Goal: Task Accomplishment & Management: Manage account settings

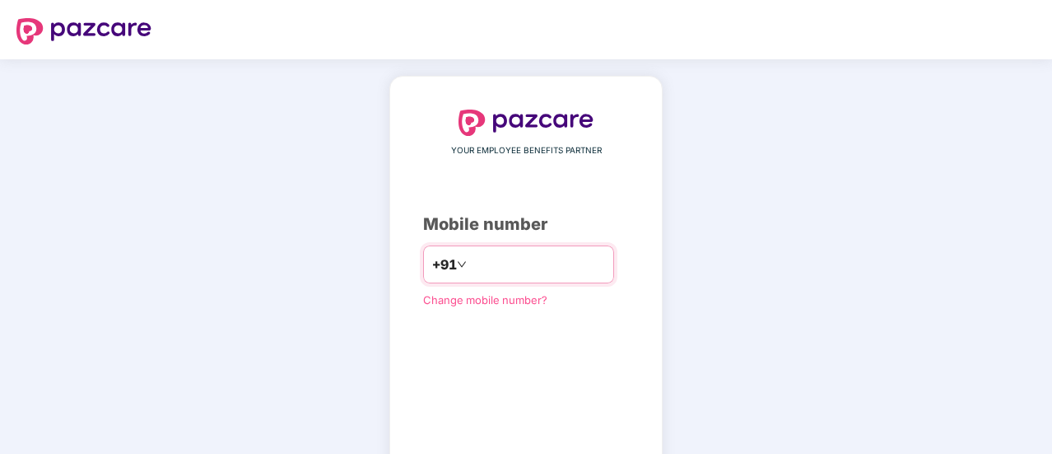
click at [477, 249] on div "+91" at bounding box center [518, 264] width 191 height 38
click at [482, 262] on input "number" at bounding box center [537, 264] width 135 height 26
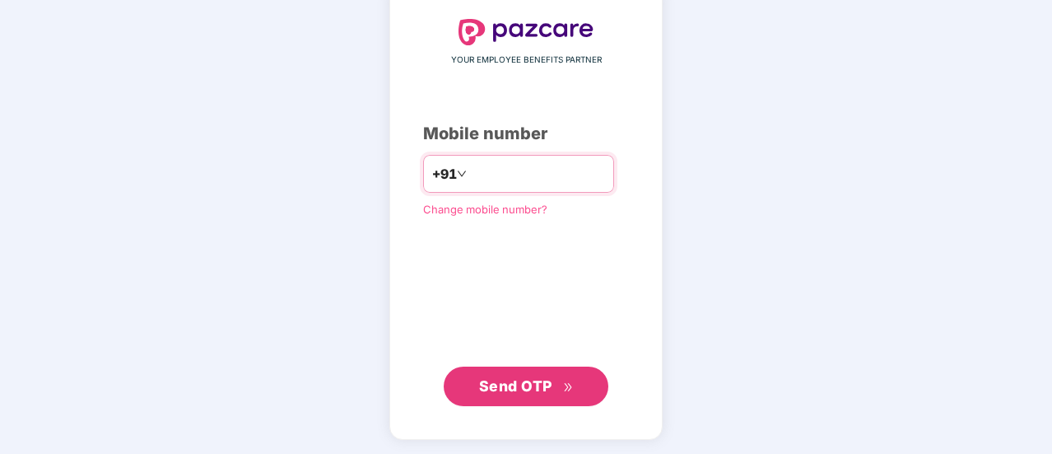
type input "**********"
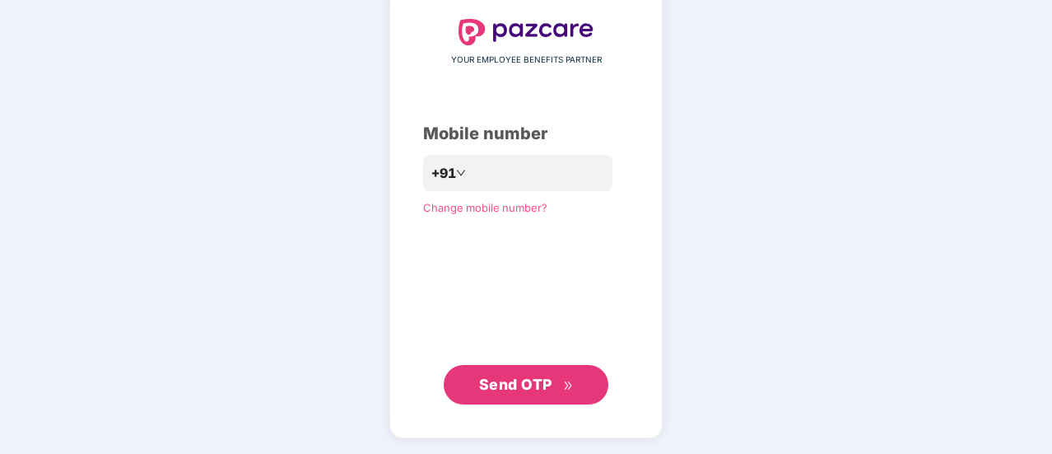
scroll to position [90, 0]
click at [519, 391] on span "Send OTP" at bounding box center [515, 384] width 73 height 17
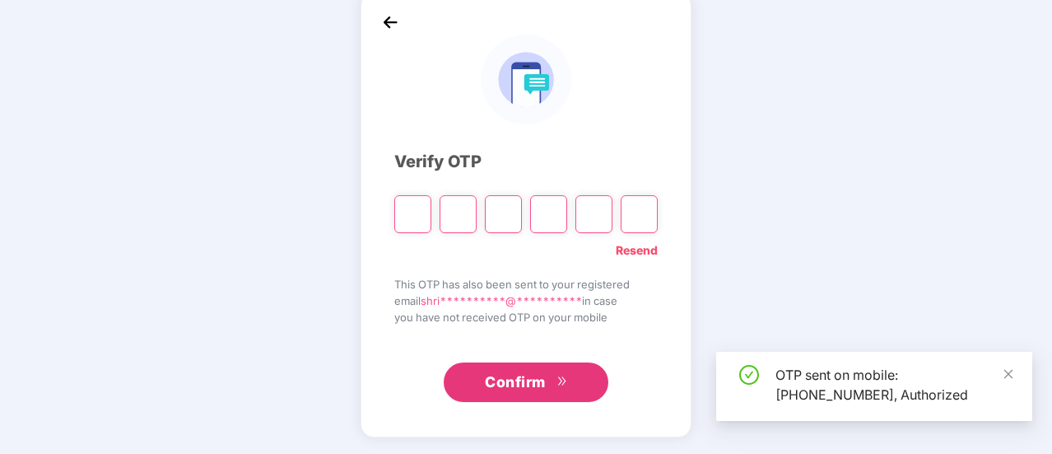
scroll to position [82, 0]
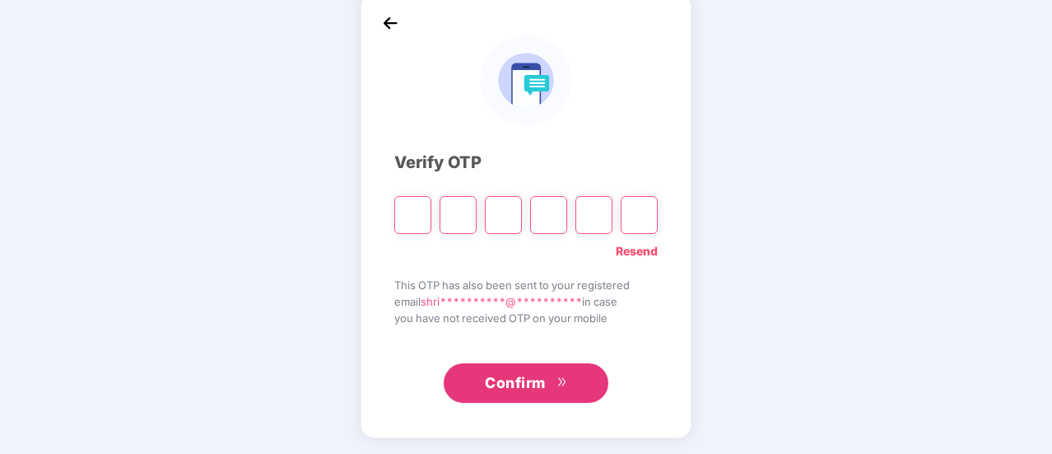
click at [646, 249] on link "Resend" at bounding box center [637, 251] width 42 height 18
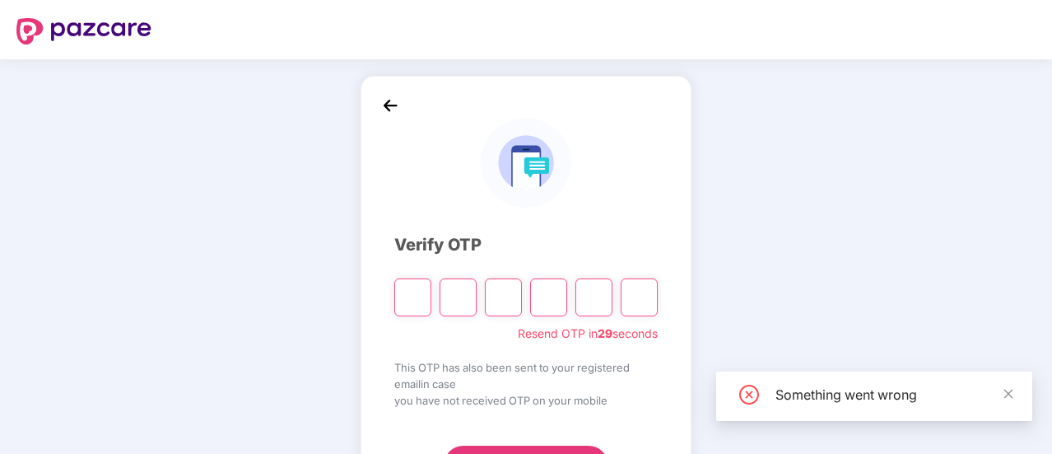
scroll to position [82, 0]
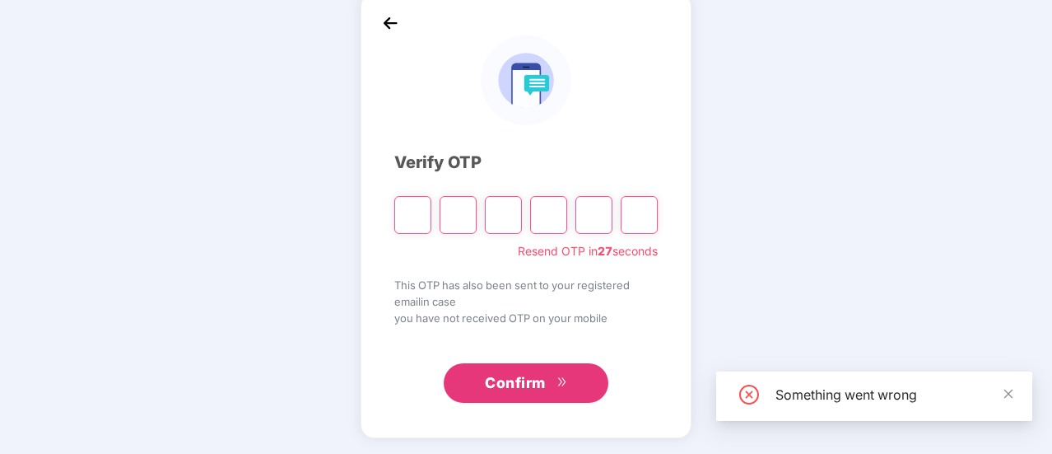
click at [421, 212] on input "Please enter verification code. Digit 1" at bounding box center [412, 215] width 37 height 38
click at [1011, 393] on icon "close" at bounding box center [1008, 394] width 12 height 12
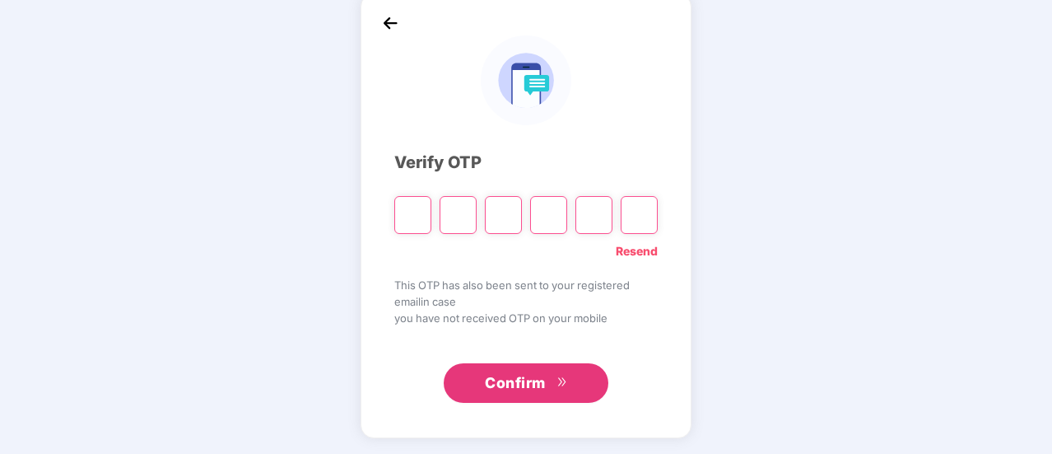
click at [407, 207] on input "Please enter verification code. Digit 1" at bounding box center [412, 215] width 37 height 38
click at [632, 250] on link "Resend" at bounding box center [637, 251] width 42 height 18
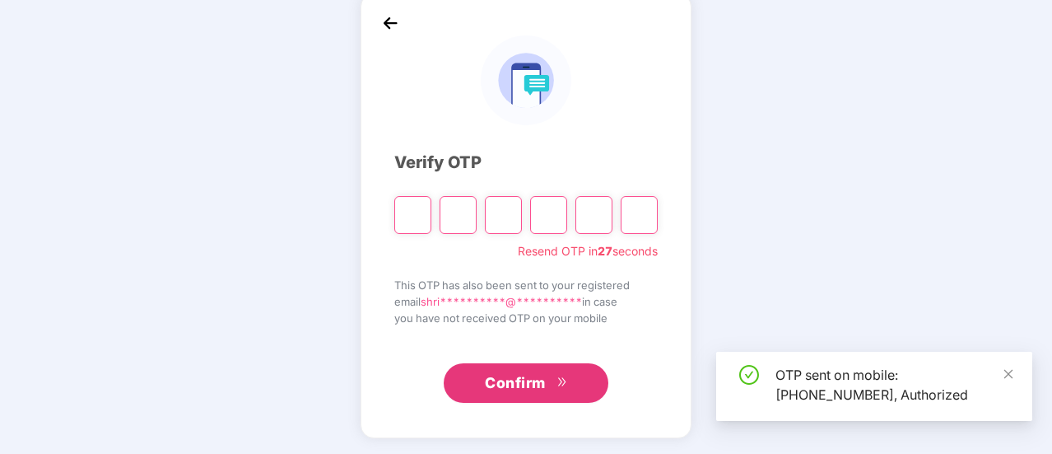
click at [406, 225] on input "Please enter verification code. Digit 1" at bounding box center [412, 215] width 37 height 38
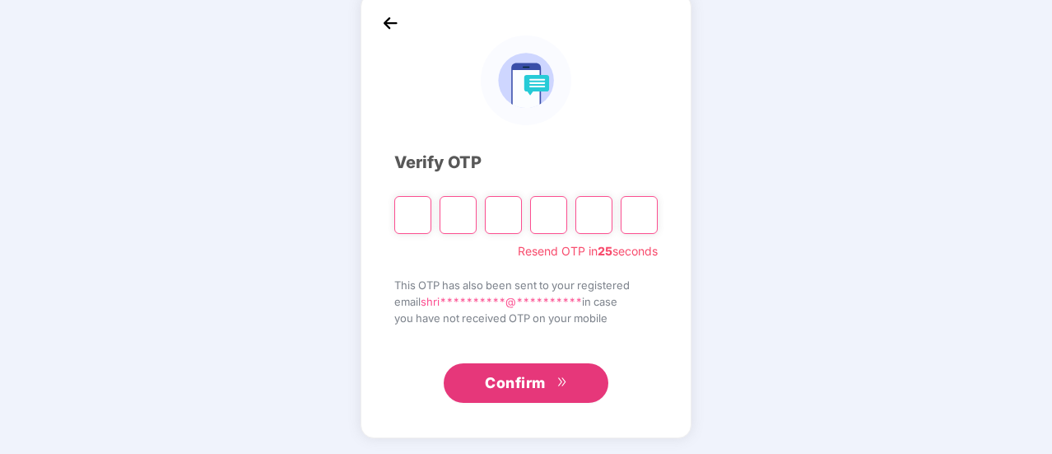
type input "*"
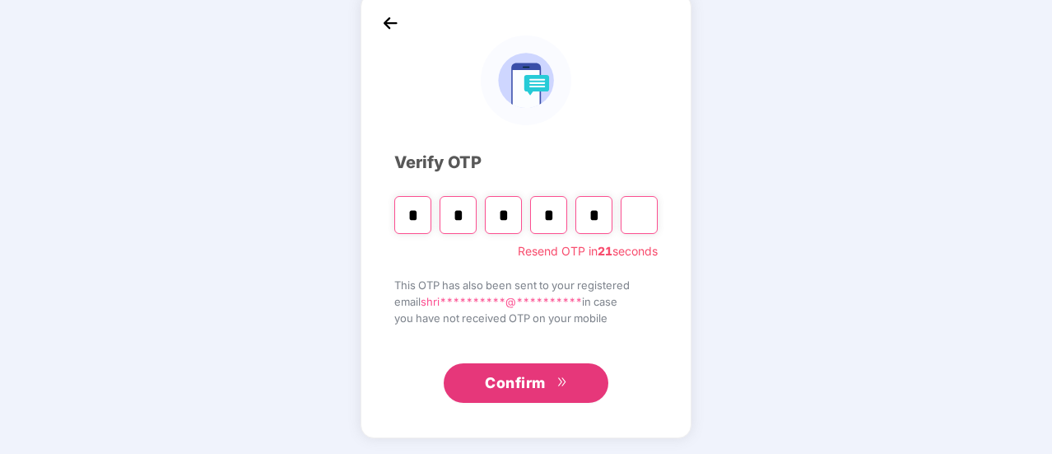
type input "*"
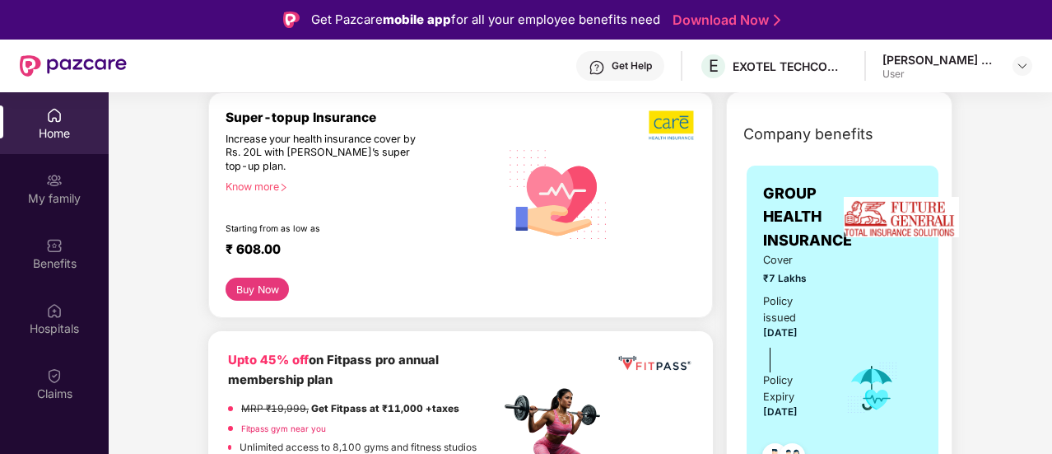
scroll to position [0, 0]
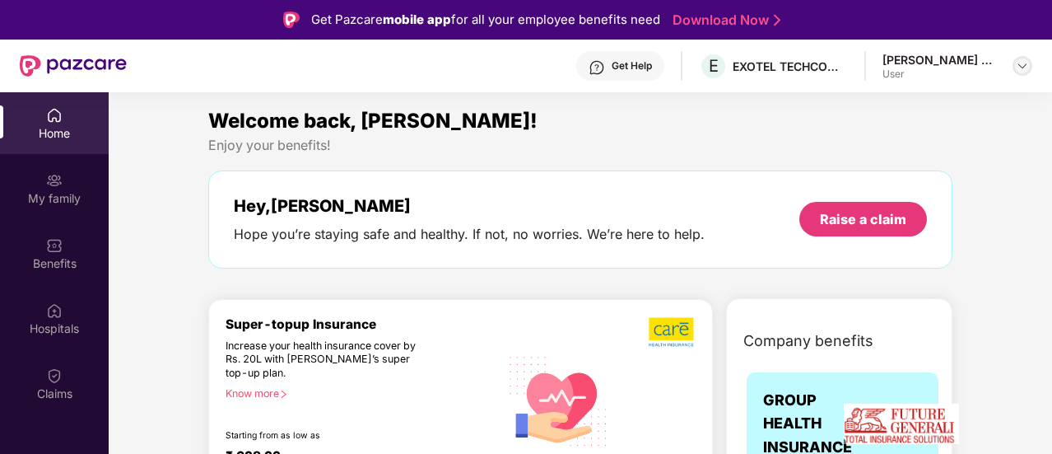
click at [1021, 63] on img at bounding box center [1022, 65] width 13 height 13
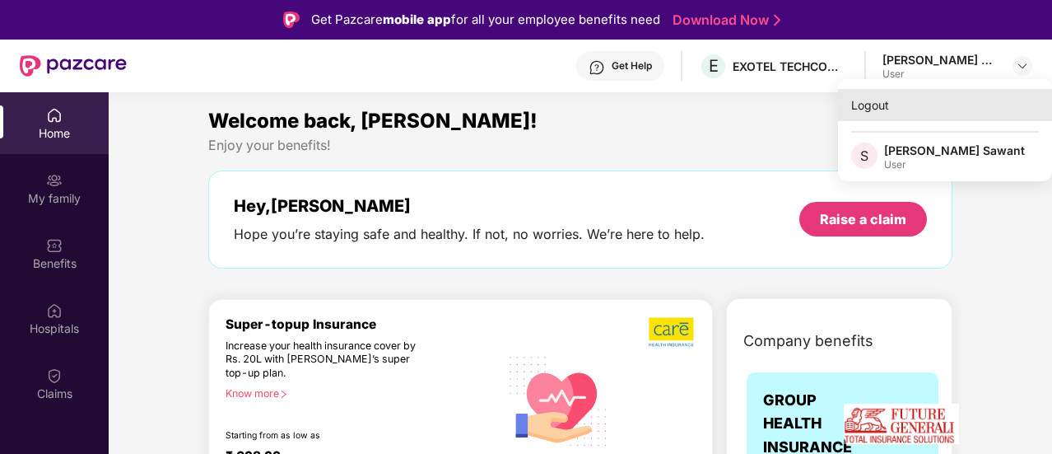
click at [897, 109] on div "Logout" at bounding box center [945, 105] width 214 height 32
